Goal: Transaction & Acquisition: Purchase product/service

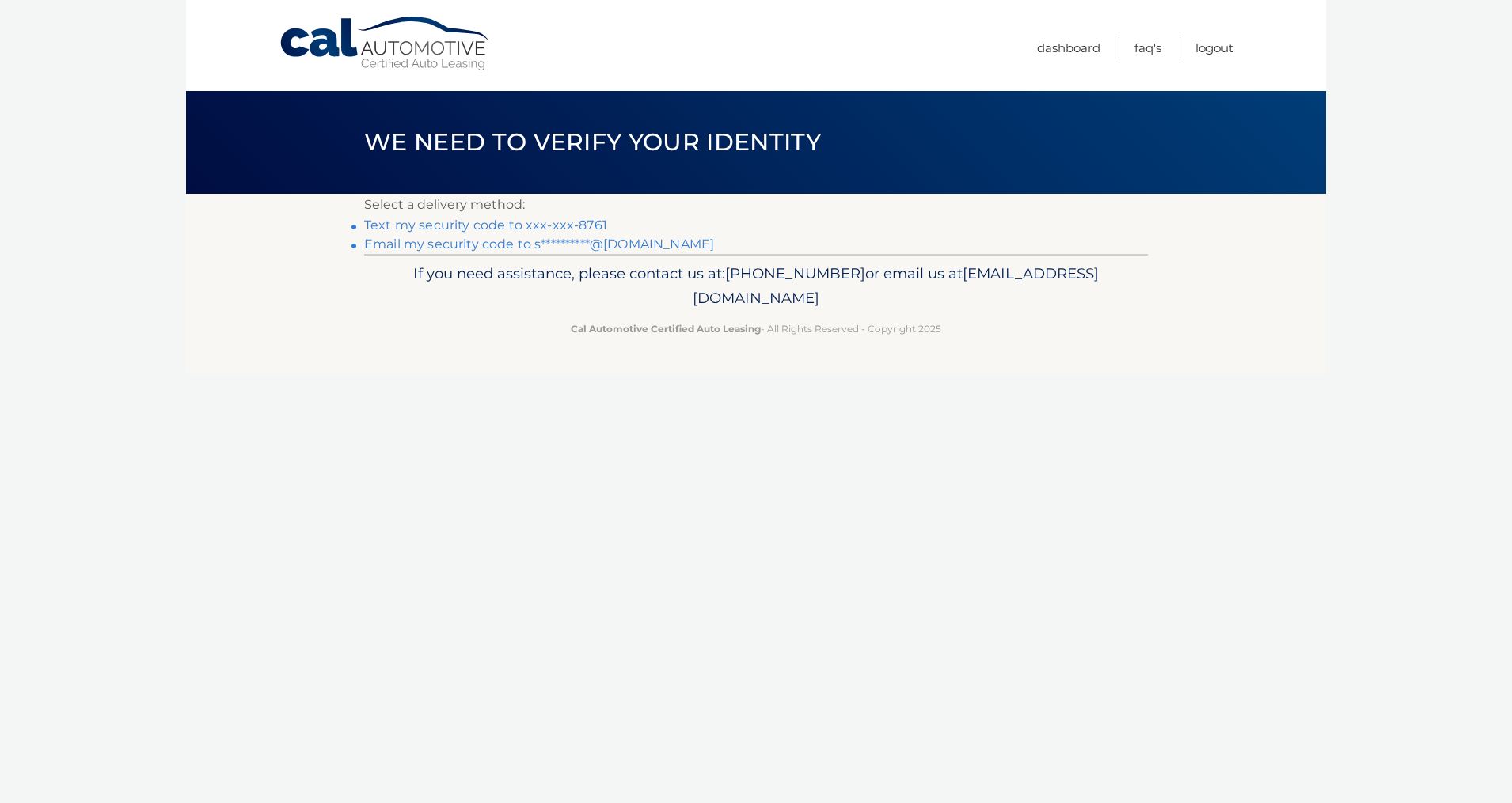
click at [528, 223] on link "Text my security code to xxx-xxx-8761" at bounding box center [485, 225] width 243 height 15
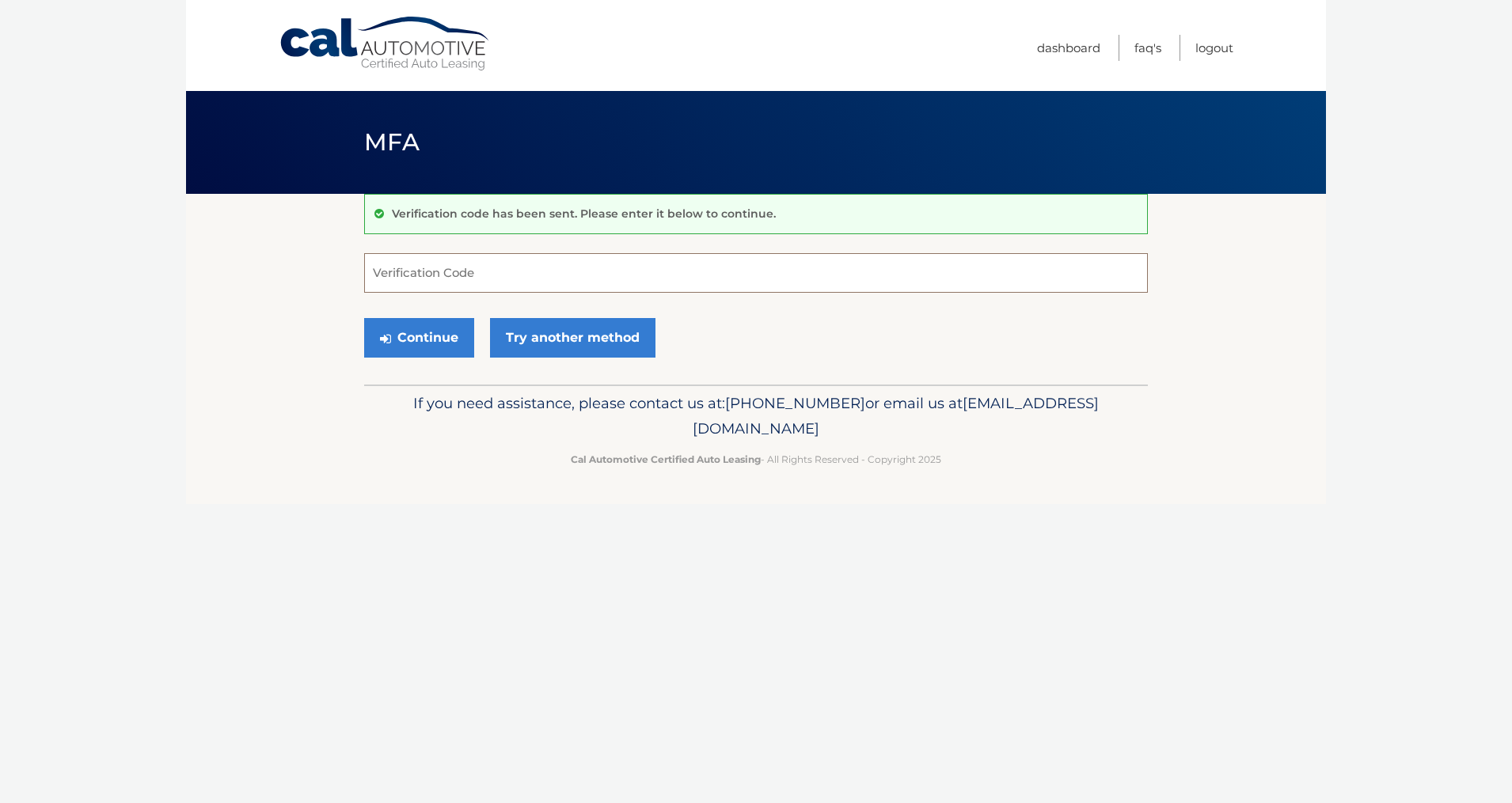
click at [630, 264] on input "Verification Code" at bounding box center [755, 273] width 784 height 39
type input "346447"
click at [432, 337] on button "Continue" at bounding box center [418, 337] width 110 height 39
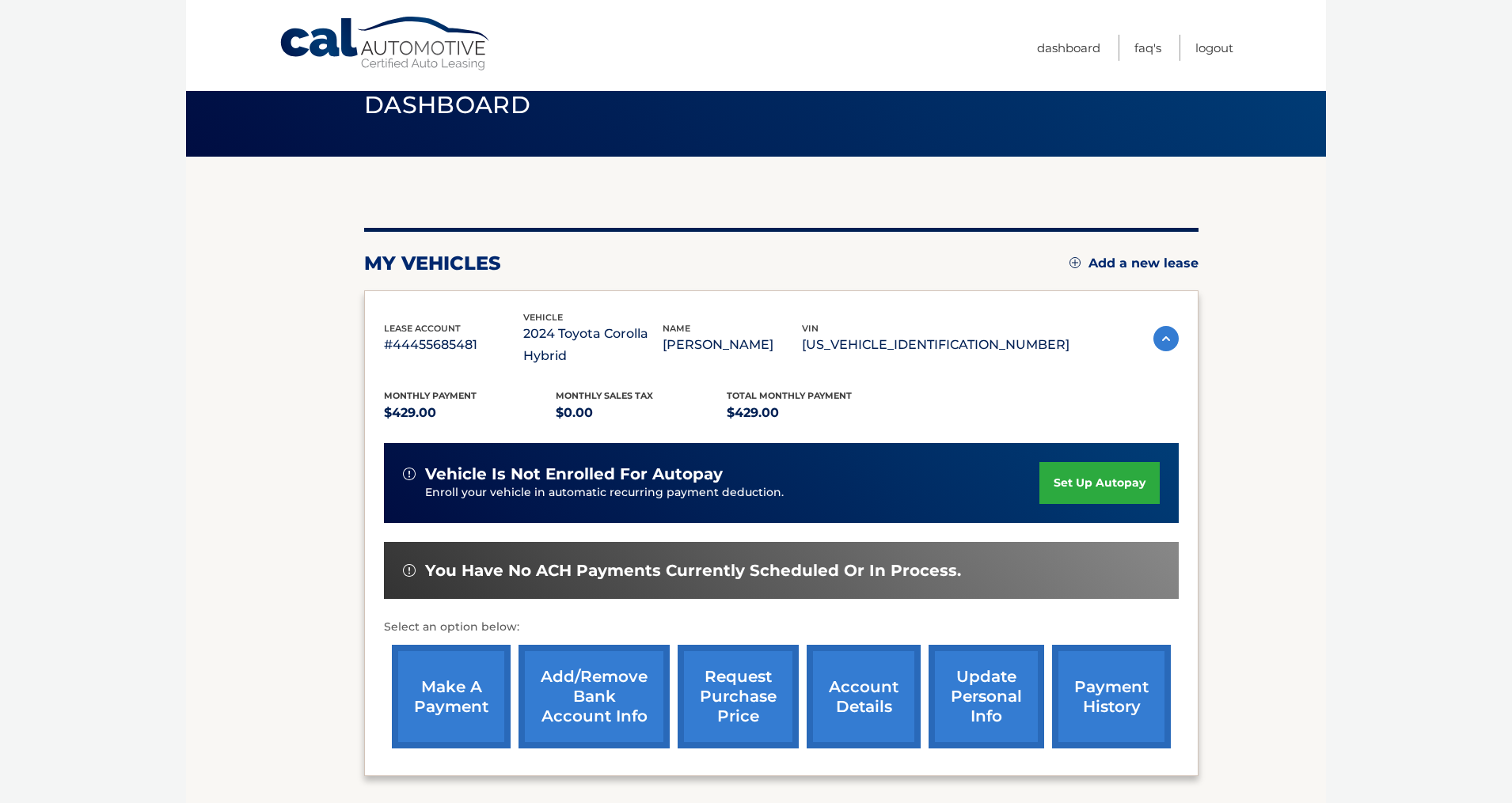
scroll to position [203, 0]
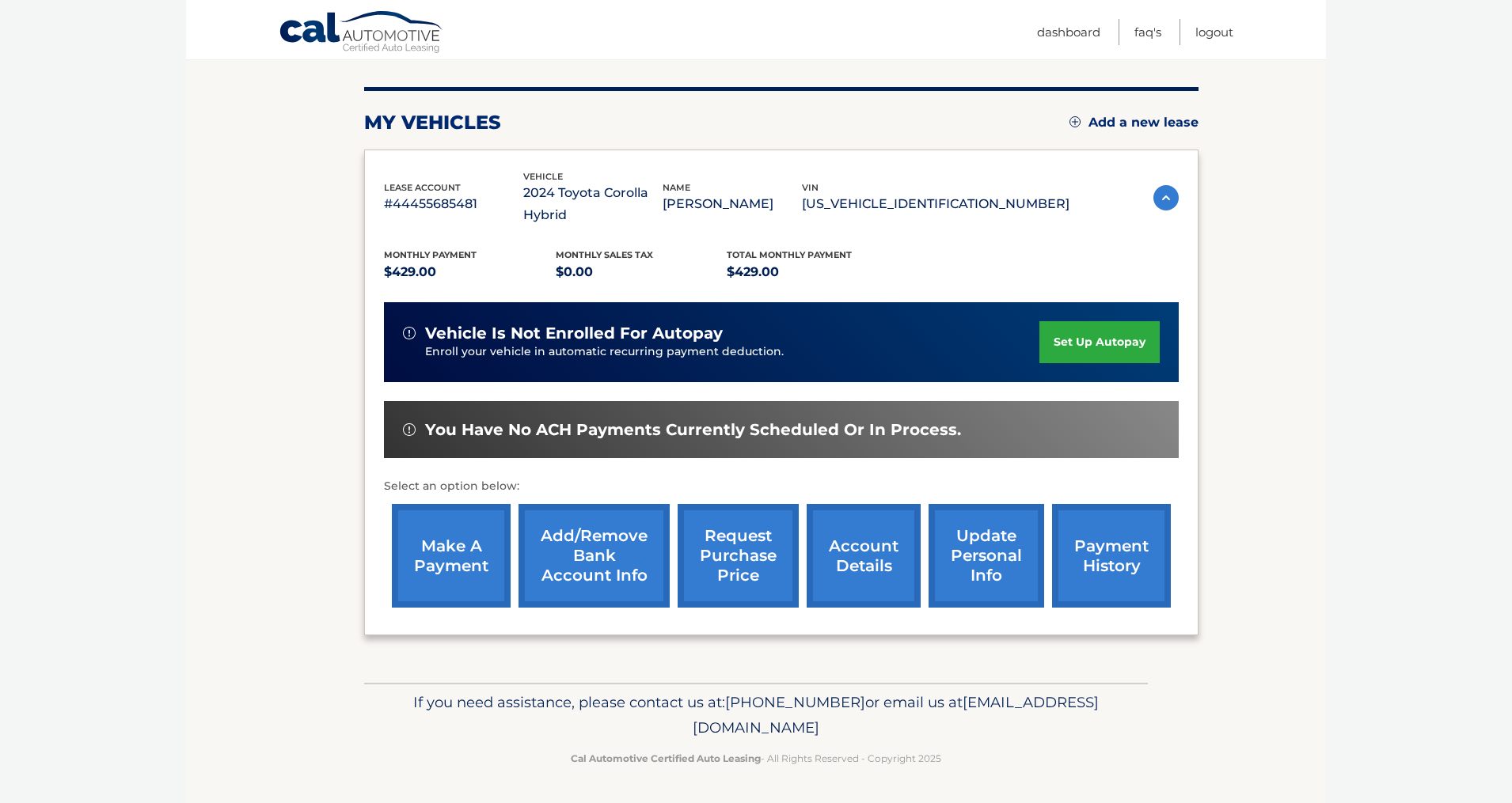
click at [432, 567] on link "make a payment" at bounding box center [450, 555] width 119 height 104
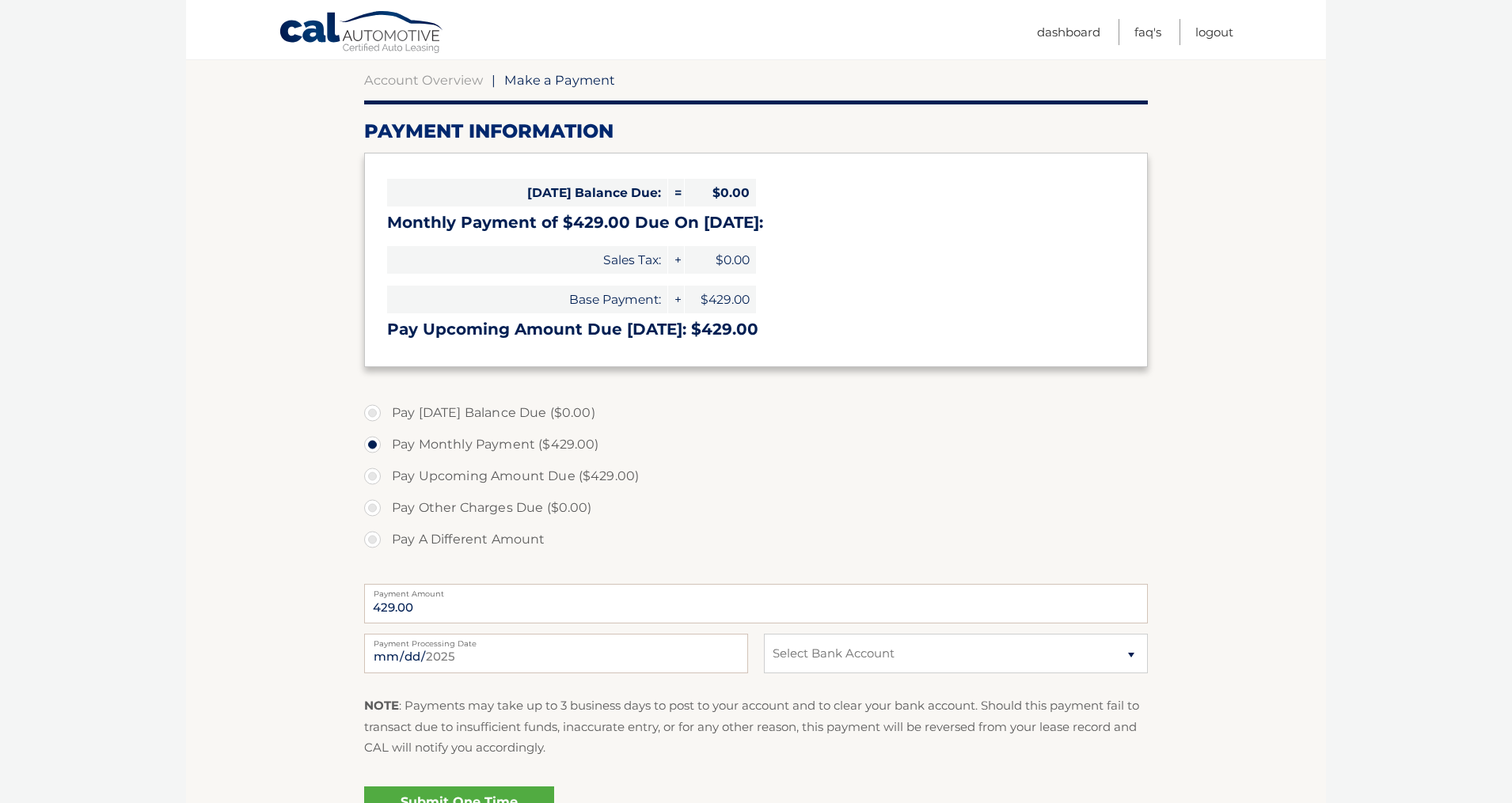
scroll to position [253, 0]
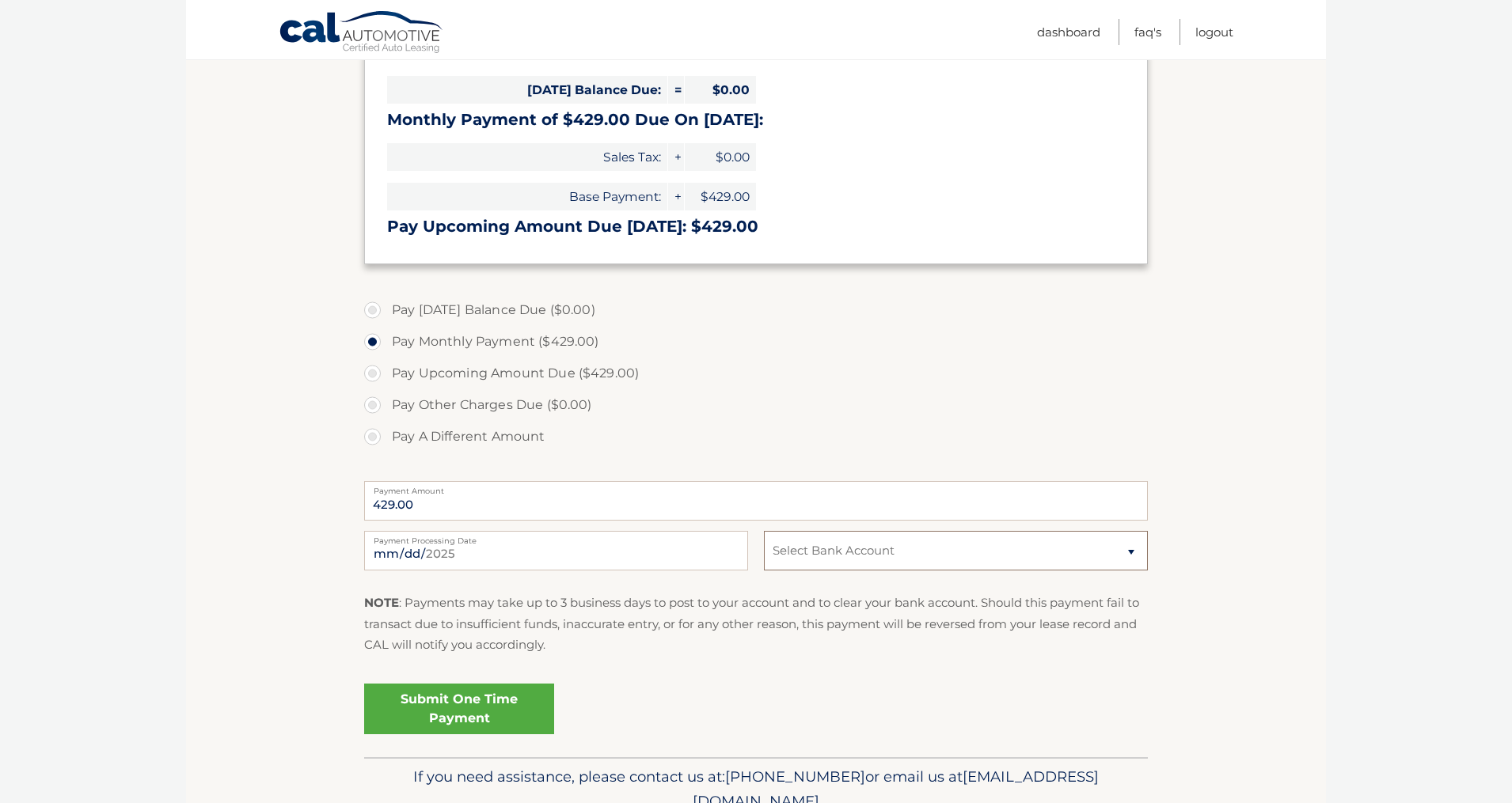
select select "YWY4ZDkzODYtNjg3MS00ZTEwLTk0YjctNzM2NmVmMTIxYzY1"
click option "Checking MUNICIPAL CREDIT UNION *****7613" at bounding box center [0, 0] width 0 height 0
click at [427, 370] on label "Pay Upcoming Amount Due ($429.00)" at bounding box center [755, 373] width 784 height 32
click at [387, 370] on input "Pay Upcoming Amount Due ($429.00)" at bounding box center [378, 370] width 16 height 25
radio input "true"
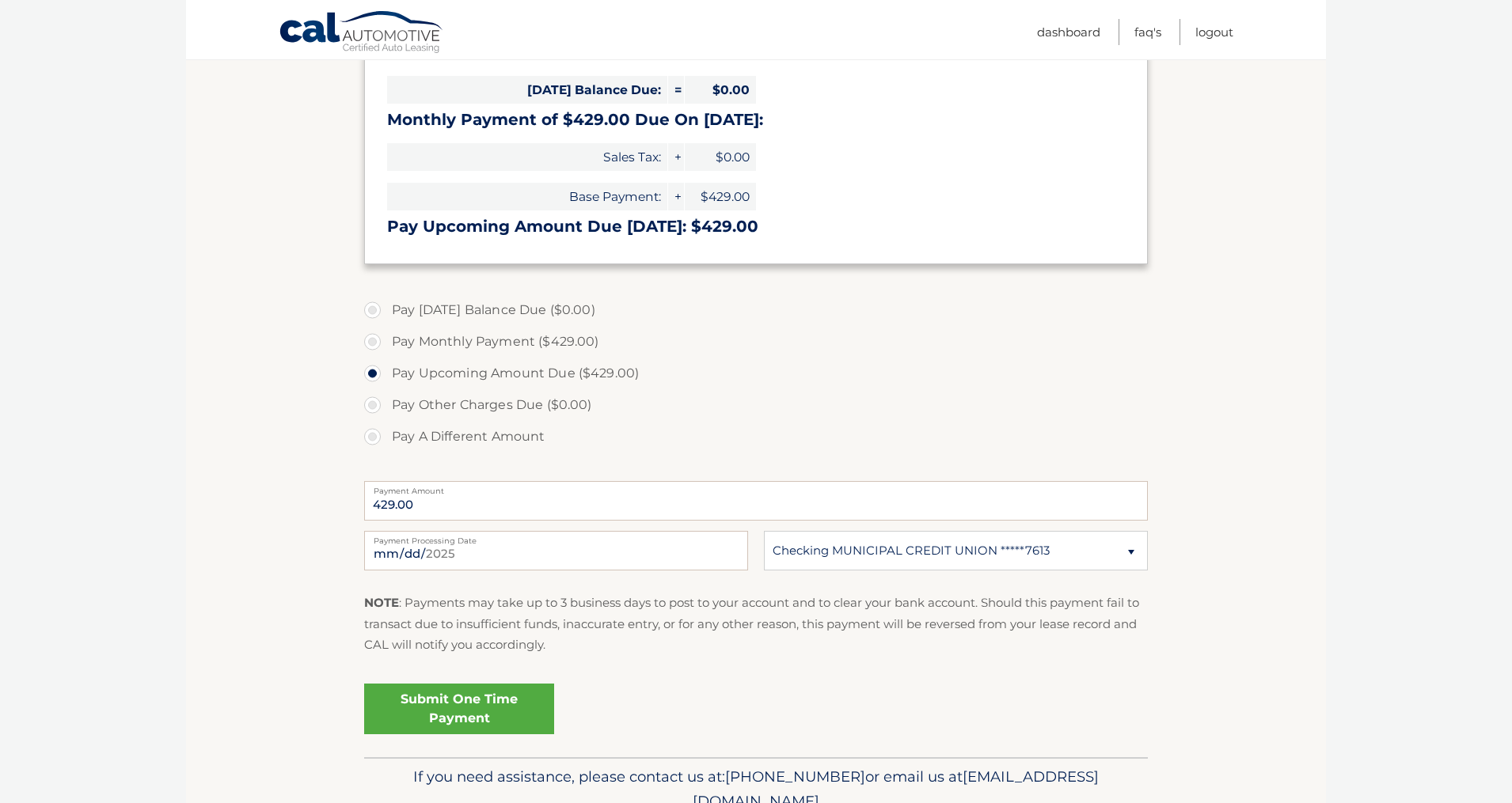
click at [427, 339] on label "Pay Monthly Payment ($429.00)" at bounding box center [755, 341] width 784 height 32
click at [387, 339] on input "Pay Monthly Payment ($429.00)" at bounding box center [378, 338] width 16 height 25
radio input "true"
click at [465, 720] on link "Submit One Time Payment" at bounding box center [459, 709] width 190 height 51
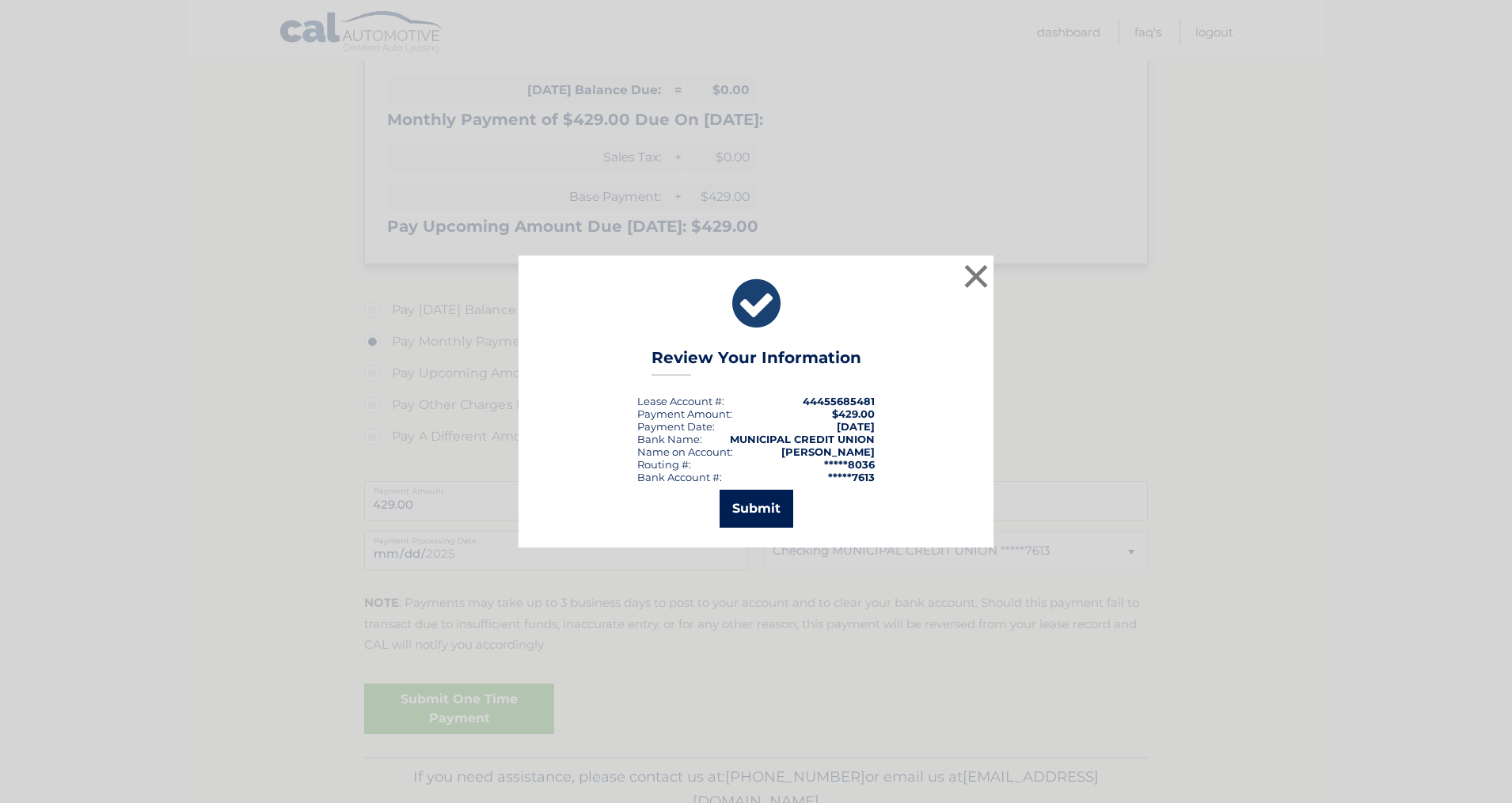
click at [739, 504] on button "Submit" at bounding box center [756, 508] width 74 height 38
